Goal: Task Accomplishment & Management: Use online tool/utility

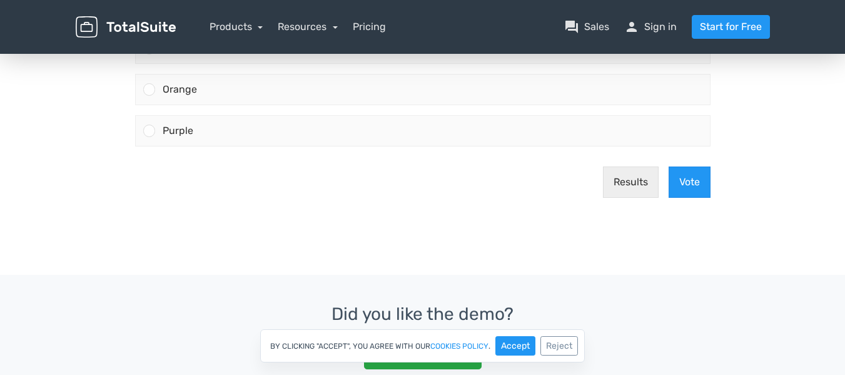
scroll to position [63, 0]
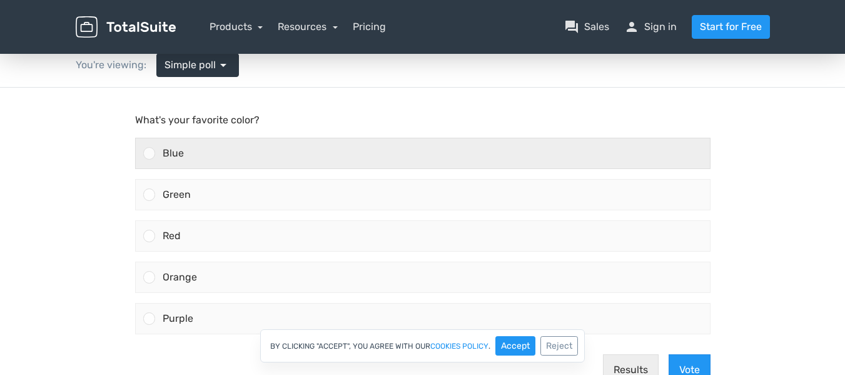
click at [308, 134] on div "What's your favorite color? Blue Green Red" at bounding box center [422, 226] width 575 height 226
click at [308, 135] on label "Blue" at bounding box center [422, 153] width 585 height 41
click at [149, 153] on input "Blue" at bounding box center [149, 153] width 0 height 0
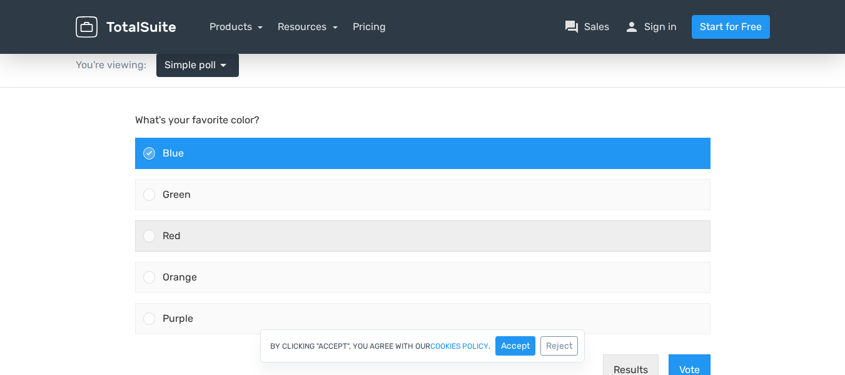
scroll to position [188, 0]
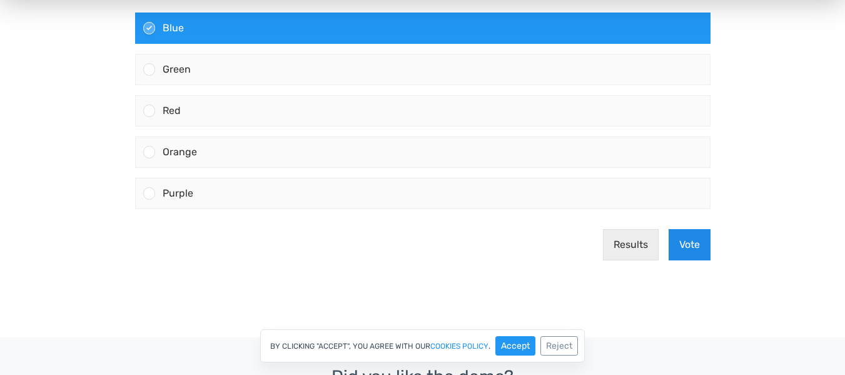
click at [684, 249] on button "Vote" at bounding box center [690, 244] width 42 height 31
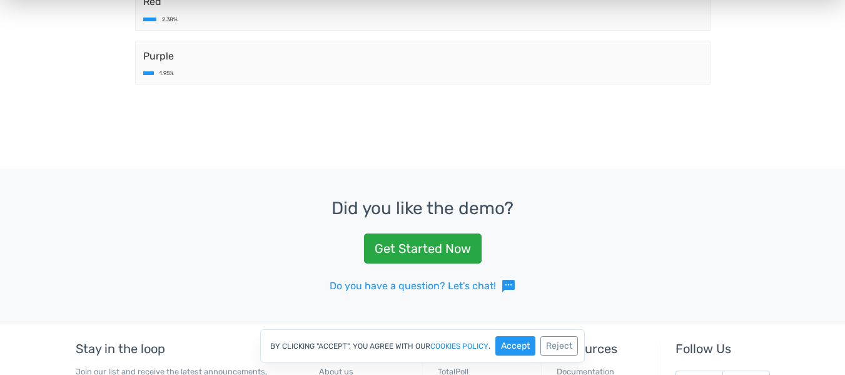
scroll to position [125, 0]
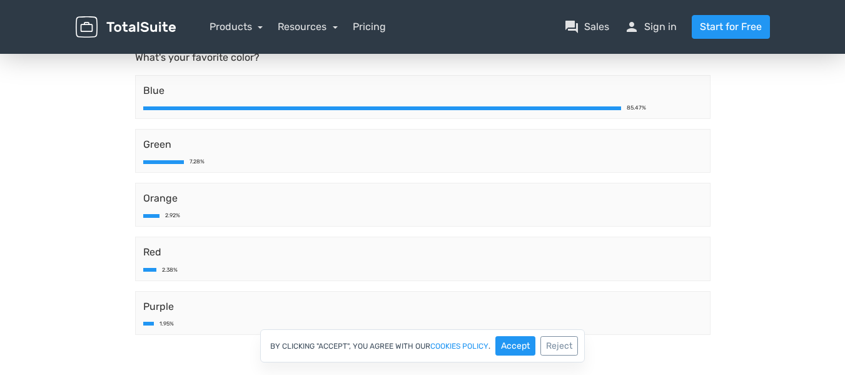
drag, startPoint x: 213, startPoint y: 79, endPoint x: 123, endPoint y: 121, distance: 98.5
click at [123, 121] on main "What's your favorite color? Blue 85.47% Green 7.28% Orange 2.92% Red 2.38% Purp…" at bounding box center [423, 207] width 600 height 365
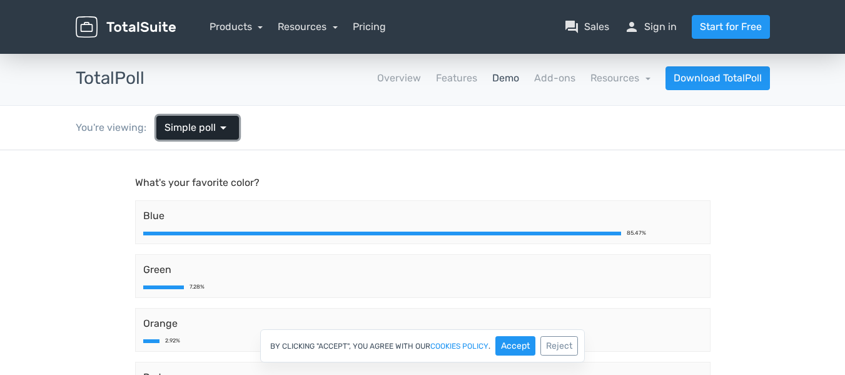
click at [220, 123] on span "arrow_drop_down" at bounding box center [223, 127] width 15 height 15
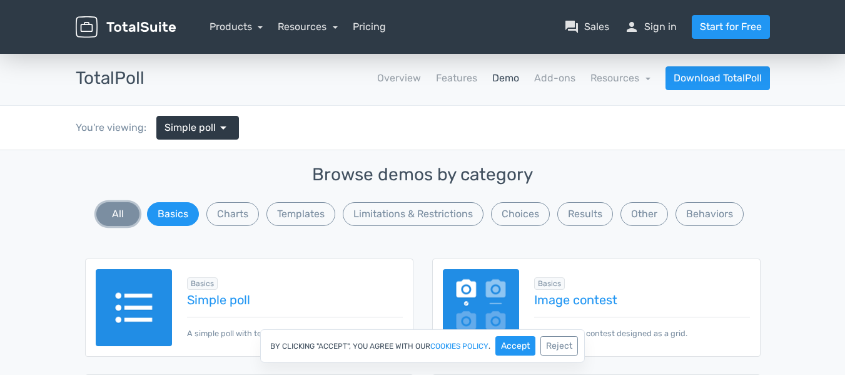
click at [119, 213] on button "All" at bounding box center [117, 214] width 43 height 24
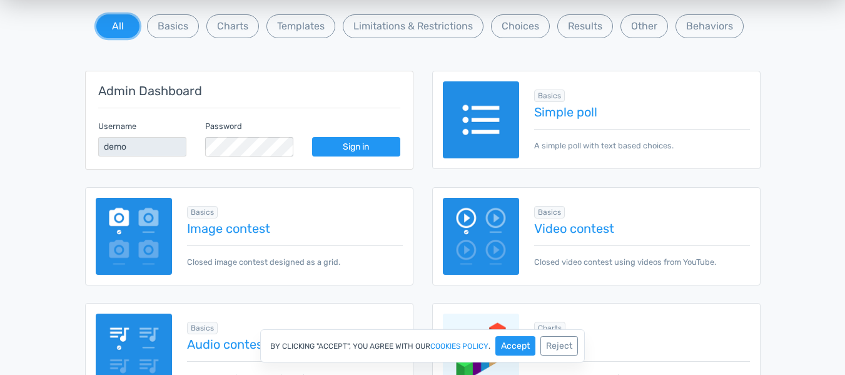
scroll to position [375, 0]
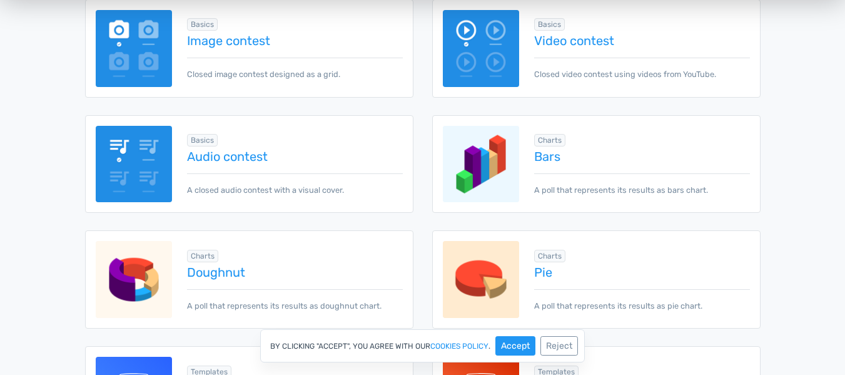
click at [575, 171] on div "Charts info Add-on Required Bars A poll that represents its results as bars cha…" at bounding box center [634, 164] width 230 height 64
click at [495, 146] on img at bounding box center [481, 164] width 77 height 77
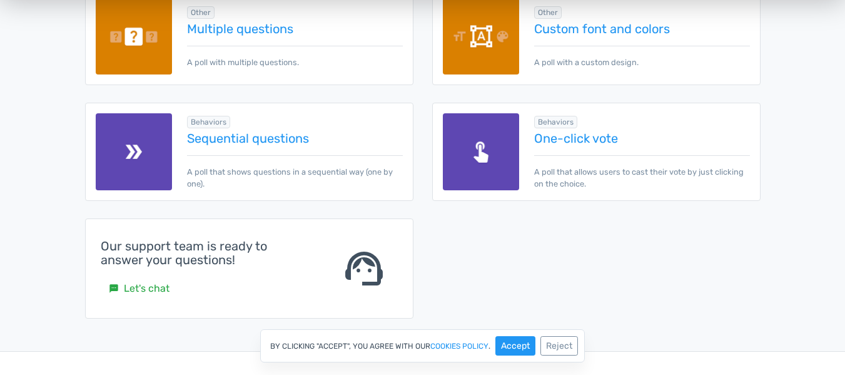
scroll to position [0, 0]
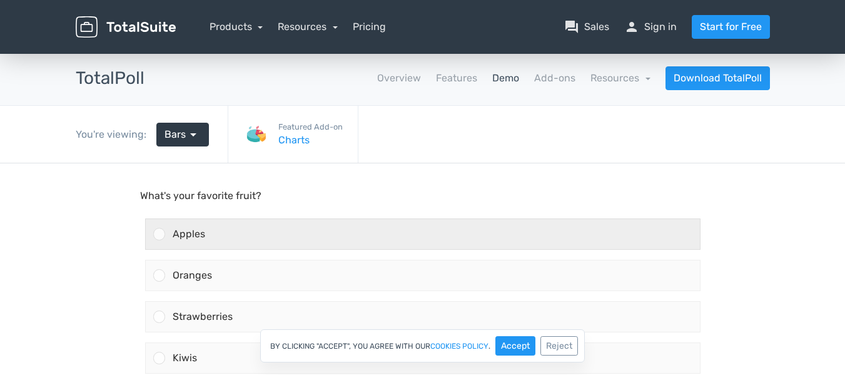
scroll to position [125, 0]
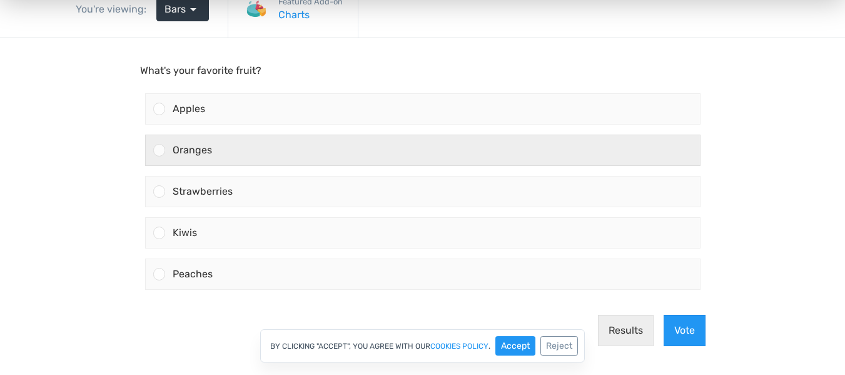
click at [358, 137] on div "Oranges" at bounding box center [432, 150] width 535 height 30
click at [159, 150] on input "Oranges" at bounding box center [159, 150] width 0 height 0
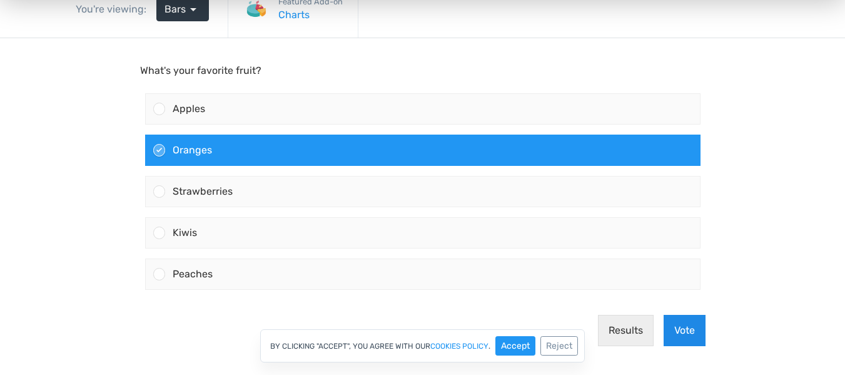
click at [688, 325] on button "Vote" at bounding box center [685, 330] width 42 height 31
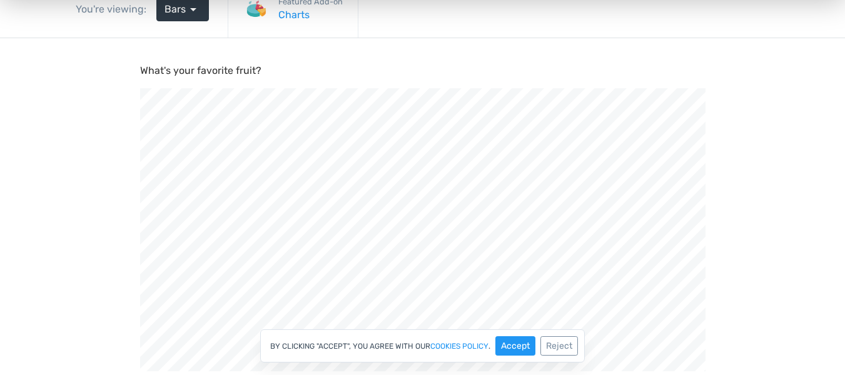
scroll to position [313, 0]
